Goal: Navigation & Orientation: Find specific page/section

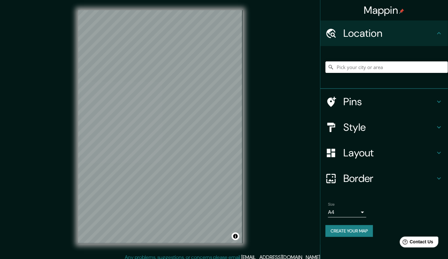
click at [359, 66] on input "Pick your city or area" at bounding box center [387, 66] width 123 height 11
click at [435, 66] on input "[GEOGRAPHIC_DATA][US_STATE]" at bounding box center [387, 66] width 123 height 11
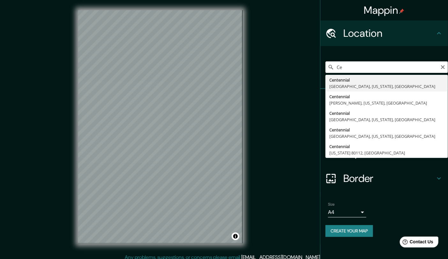
type input "C"
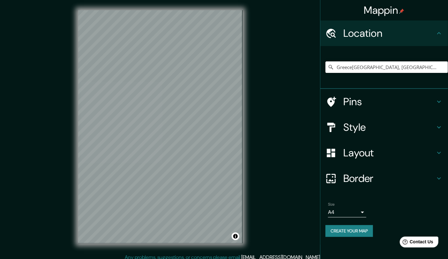
click at [440, 68] on input "Greece[GEOGRAPHIC_DATA], [GEOGRAPHIC_DATA]-[GEOGRAPHIC_DATA], [GEOGRAPHIC_DATA]…" at bounding box center [387, 66] width 123 height 11
click at [434, 66] on input "Greece[GEOGRAPHIC_DATA], [GEOGRAPHIC_DATA]-[GEOGRAPHIC_DATA], [GEOGRAPHIC_DATA]…" at bounding box center [387, 66] width 123 height 11
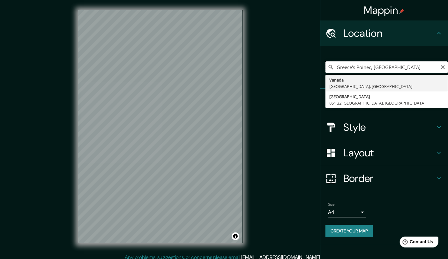
click at [405, 66] on input "Greece's Poinec, [GEOGRAPHIC_DATA]" at bounding box center [387, 66] width 123 height 11
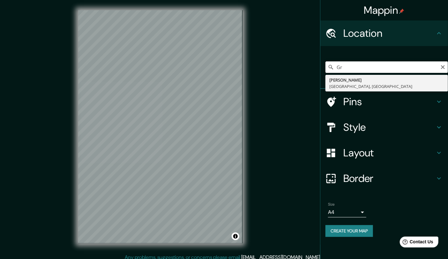
type input "G"
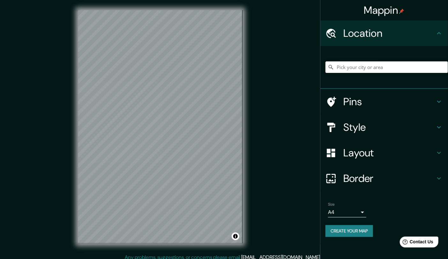
click at [376, 68] on input "Pick your city or area" at bounding box center [387, 66] width 123 height 11
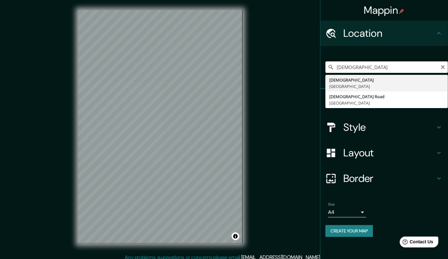
click at [377, 66] on input "[DEMOGRAPHIC_DATA]" at bounding box center [387, 66] width 123 height 11
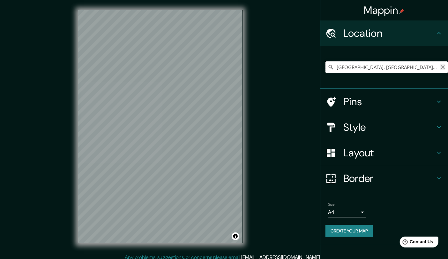
type input "[GEOGRAPHIC_DATA], [GEOGRAPHIC_DATA], [PERSON_NAME][GEOGRAPHIC_DATA] 7630000, […"
click at [444, 68] on icon "Clear" at bounding box center [443, 67] width 4 height 4
click at [367, 62] on input "Pick your city or area" at bounding box center [387, 66] width 123 height 11
click at [389, 67] on input "[US_STATE], [GEOGRAPHIC_DATA], [US_STATE], [GEOGRAPHIC_DATA]" at bounding box center [387, 66] width 123 height 11
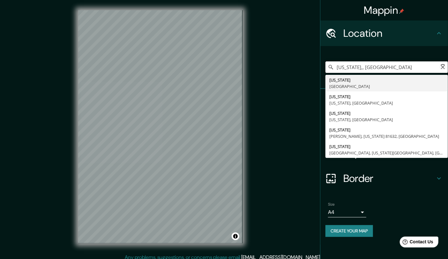
type input "[US_STATE], [GEOGRAPHIC_DATA]"
click at [394, 62] on input "[US_STATE], [GEOGRAPHIC_DATA]" at bounding box center [387, 66] width 123 height 11
